Goal: Task Accomplishment & Management: Manage account settings

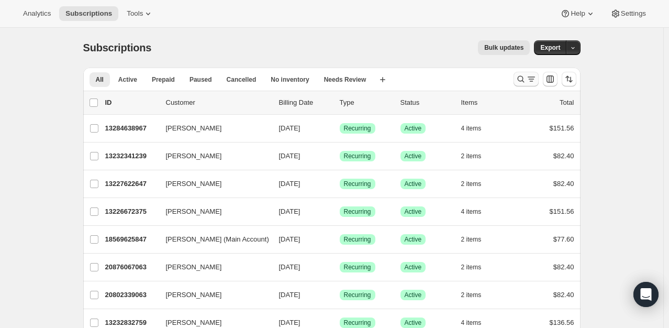
click at [525, 76] on icon "Search and filter results" at bounding box center [521, 79] width 10 height 10
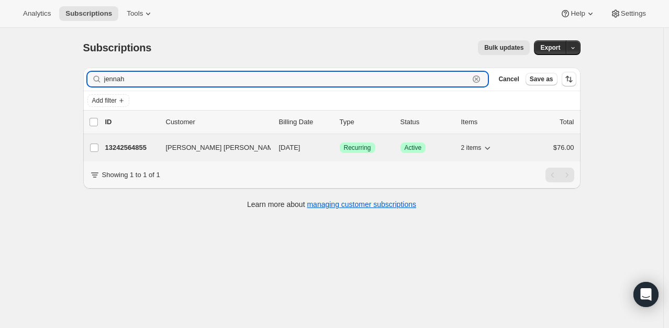
type input "jennah"
click at [123, 147] on p "13242564855" at bounding box center [131, 147] width 52 height 10
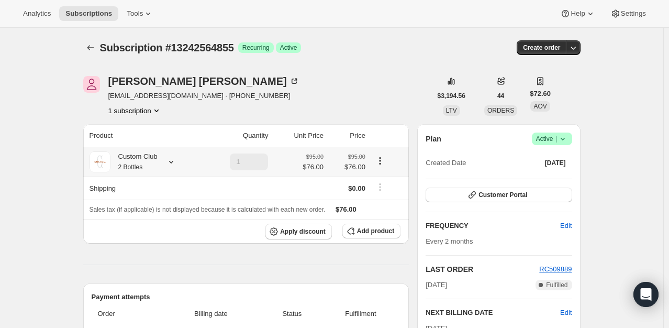
click at [168, 164] on div at bounding box center [169, 162] width 15 height 10
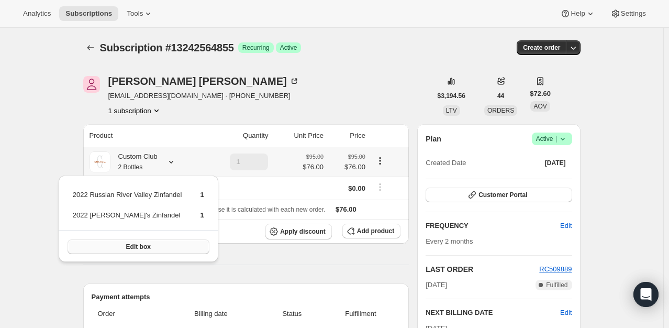
click at [169, 247] on button "Edit box" at bounding box center [139, 246] width 142 height 15
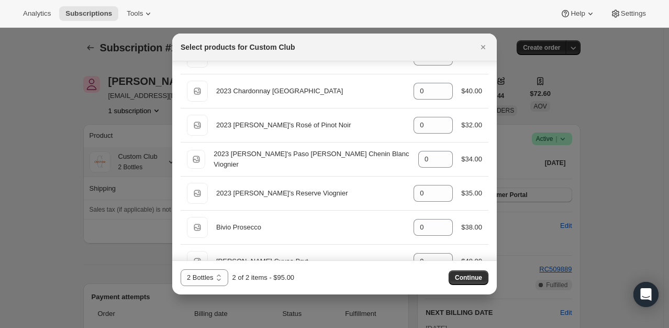
scroll to position [1309, 0]
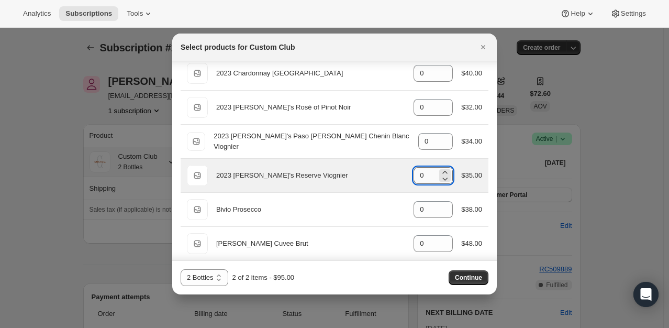
click at [429, 171] on input "0" at bounding box center [426, 175] width 24 height 17
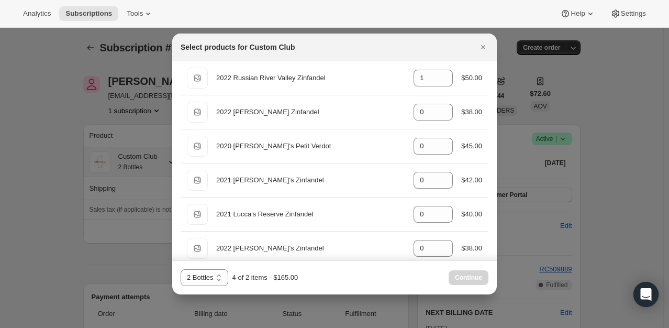
scroll to position [0, 0]
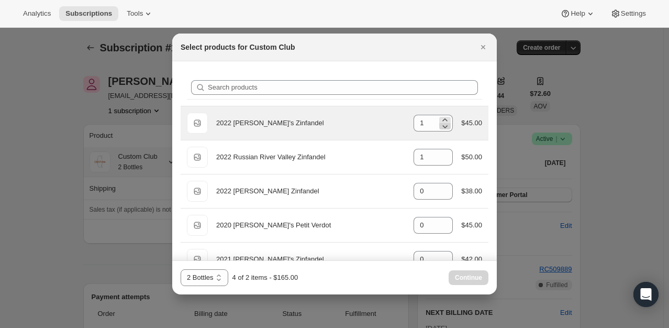
type input "2"
click at [444, 127] on icon ":rei:" at bounding box center [445, 126] width 10 height 10
type input "0"
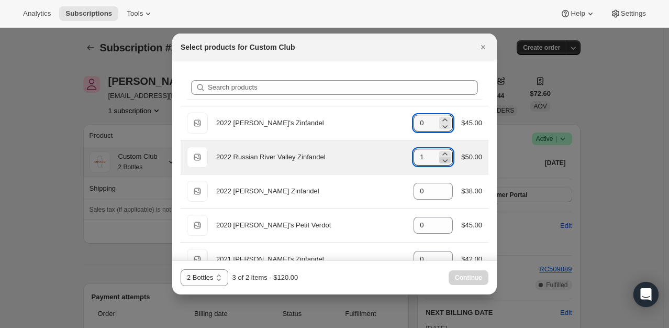
click at [440, 160] on icon ":rei:" at bounding box center [445, 160] width 10 height 10
type input "0"
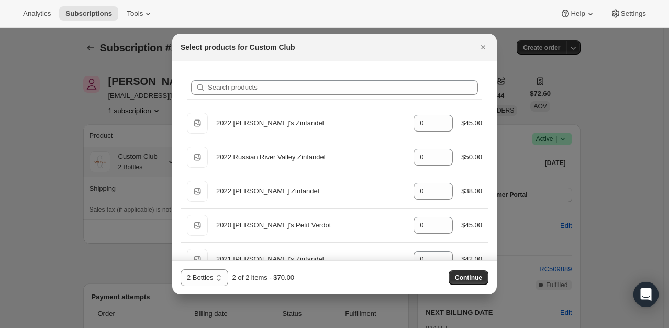
click at [472, 275] on span "Continue" at bounding box center [468, 277] width 27 height 8
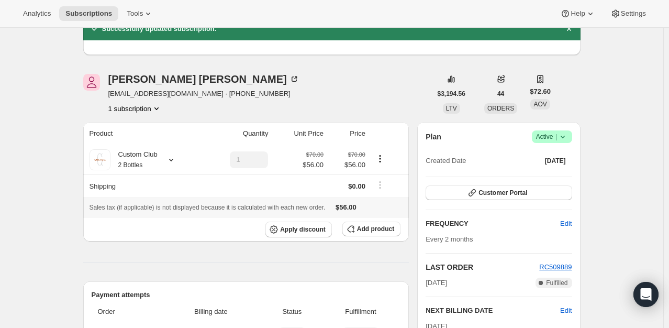
scroll to position [157, 0]
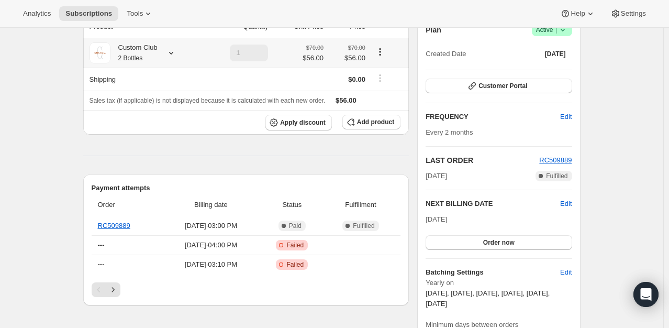
click at [167, 54] on div at bounding box center [169, 53] width 15 height 10
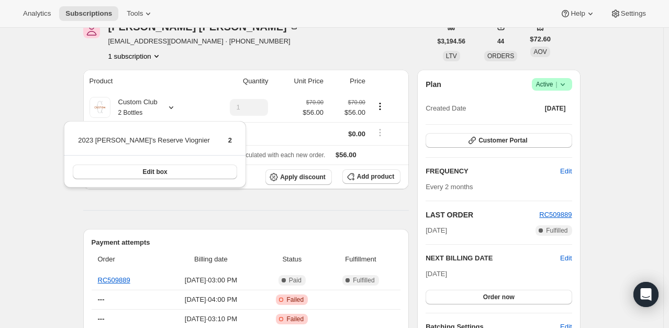
scroll to position [0, 0]
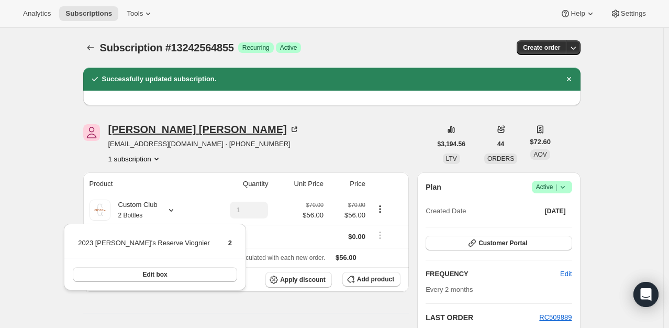
click at [289, 126] on icon at bounding box center [294, 129] width 10 height 10
